Goal: Information Seeking & Learning: Check status

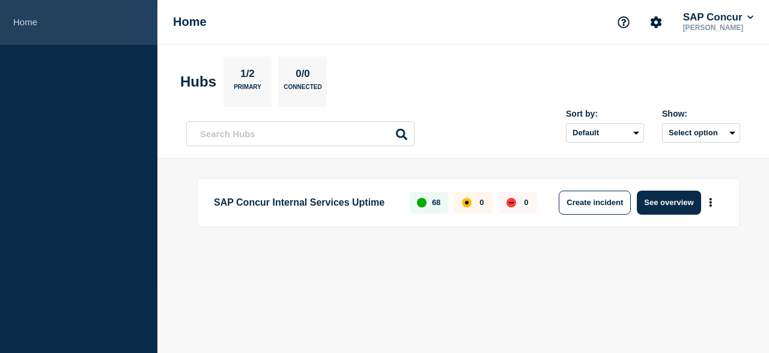
click at [34, 23] on link "Home" at bounding box center [78, 22] width 157 height 44
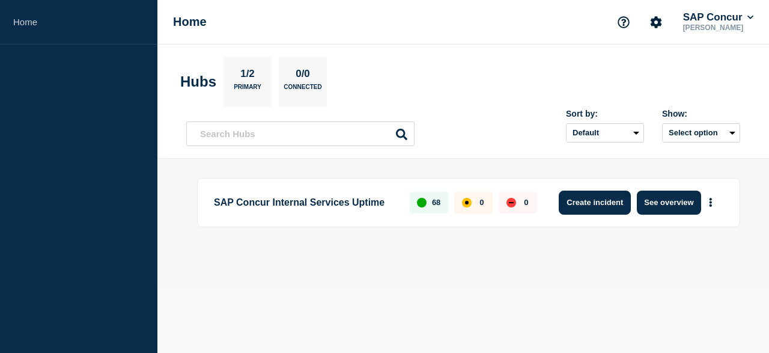
click at [604, 204] on button "Create incident" at bounding box center [595, 202] width 72 height 24
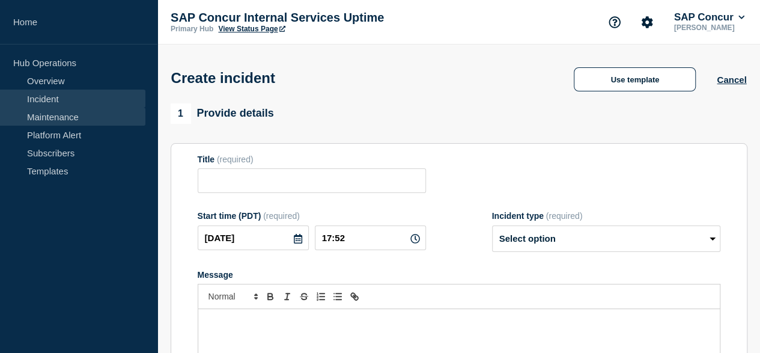
click at [59, 115] on link "Maintenance" at bounding box center [72, 117] width 145 height 18
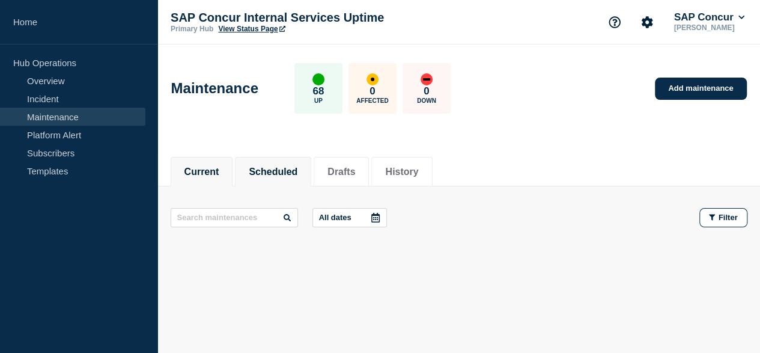
click at [273, 174] on button "Scheduled" at bounding box center [273, 171] width 49 height 11
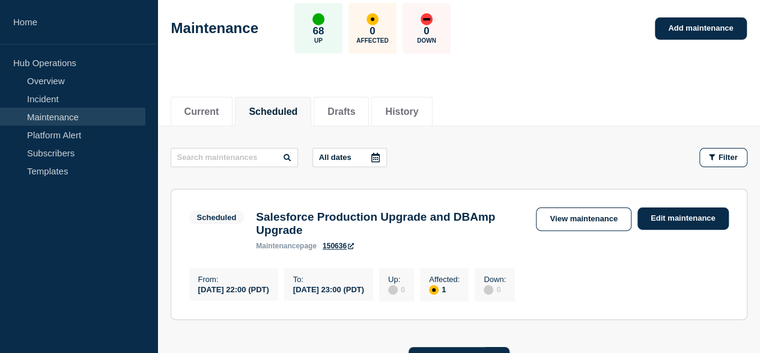
scroll to position [120, 0]
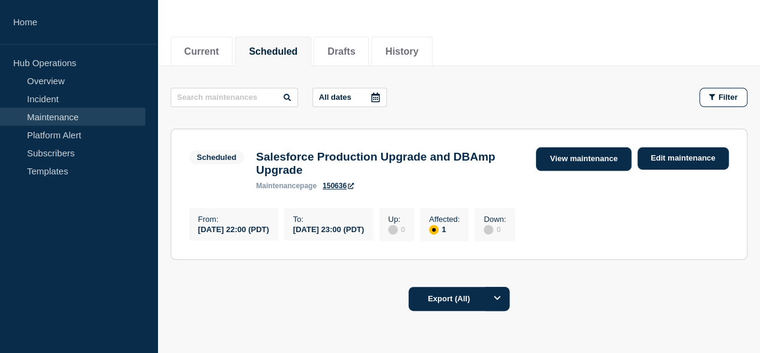
click at [568, 148] on link "View maintenance" at bounding box center [583, 158] width 95 height 23
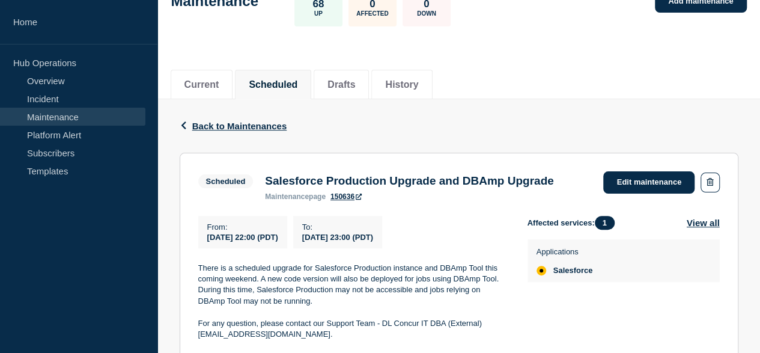
scroll to position [147, 0]
